Goal: Find specific page/section: Find specific page/section

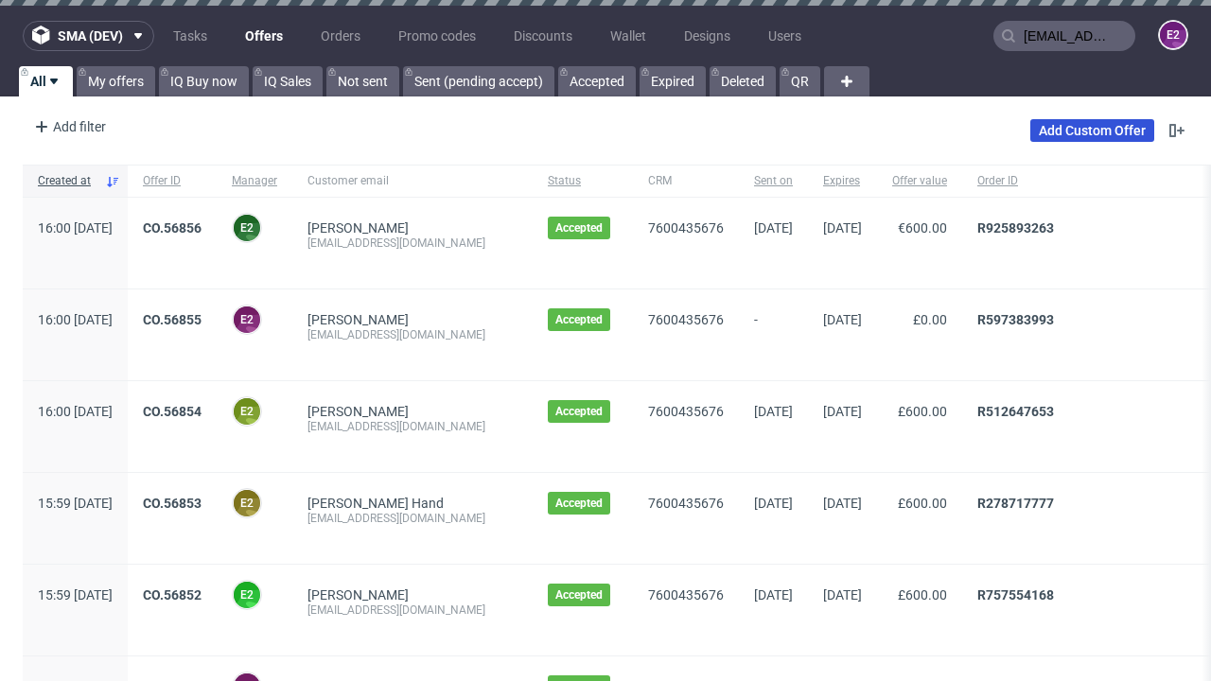
scroll to position [0, 75]
type input "[EMAIL_ADDRESS][DOMAIN_NAME]"
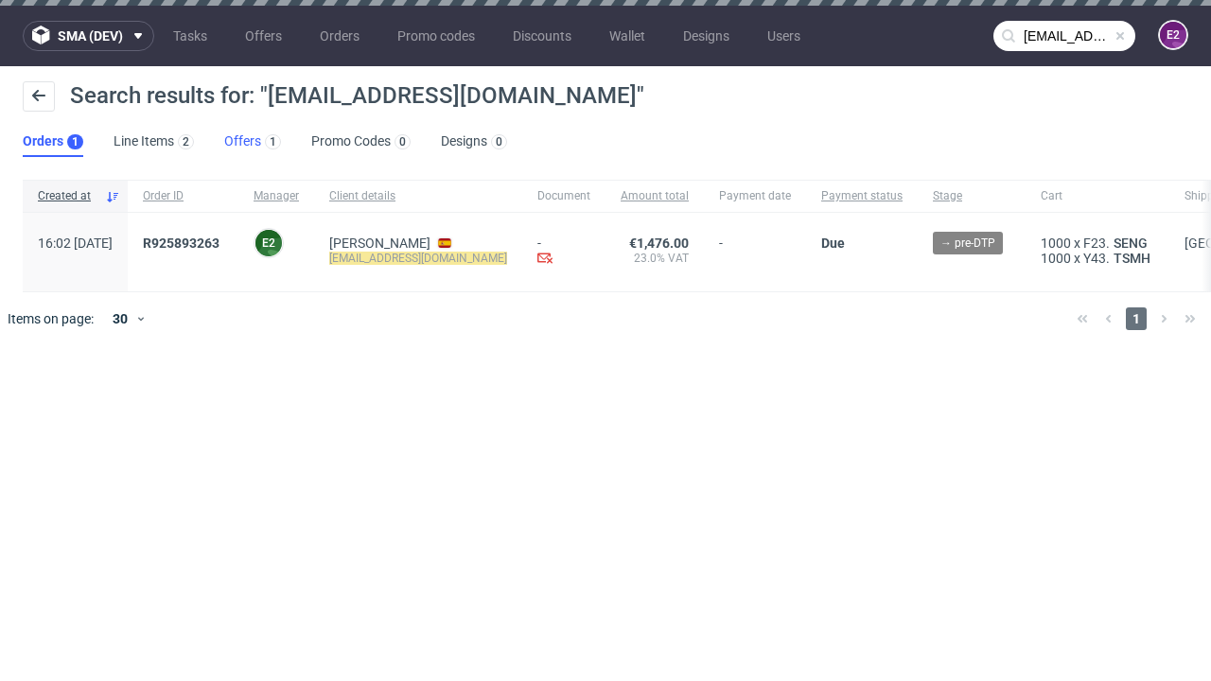
click at [253, 142] on link "Offers 1" at bounding box center [252, 142] width 57 height 30
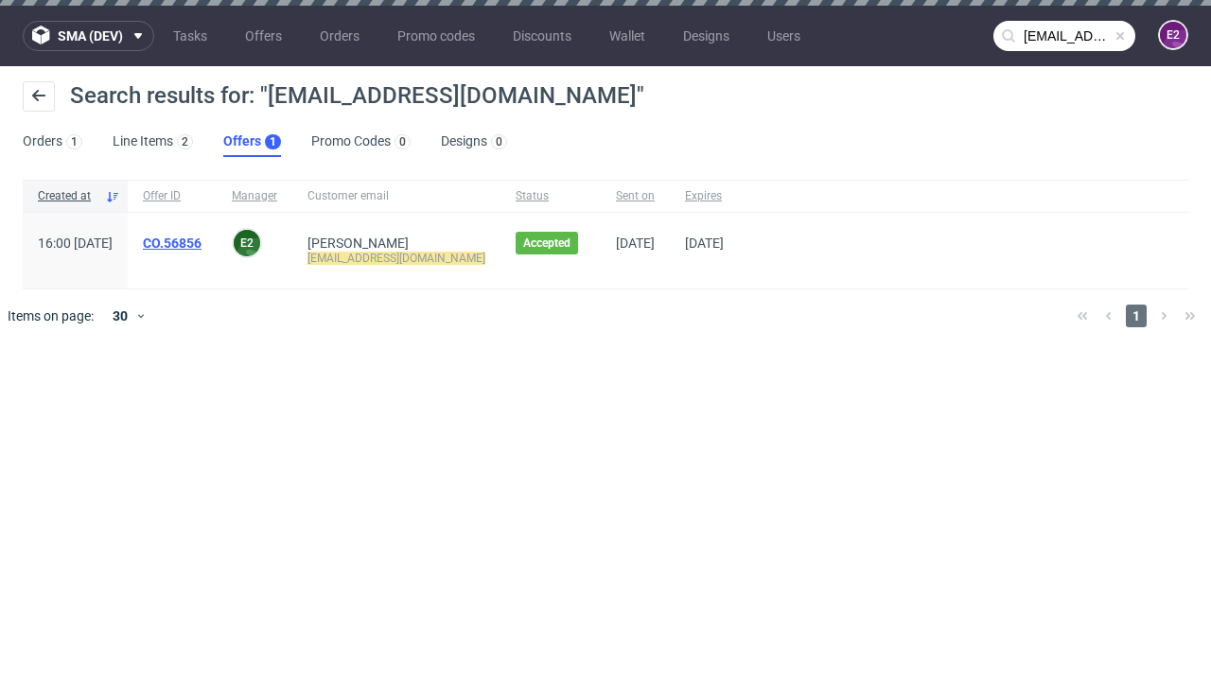
click at [202, 243] on link "CO.56856" at bounding box center [172, 243] width 59 height 15
